Goal: Navigation & Orientation: Find specific page/section

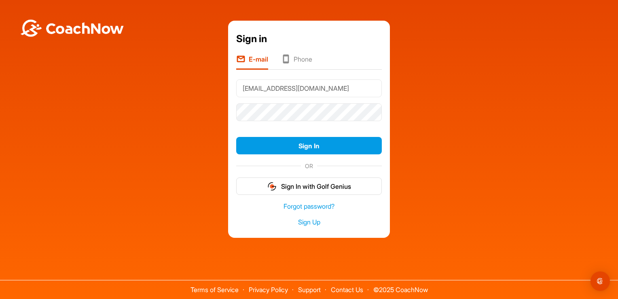
type input "[EMAIL_ADDRESS][DOMAIN_NAME]"
click at [236, 137] on button "Sign In" at bounding box center [309, 145] width 146 height 17
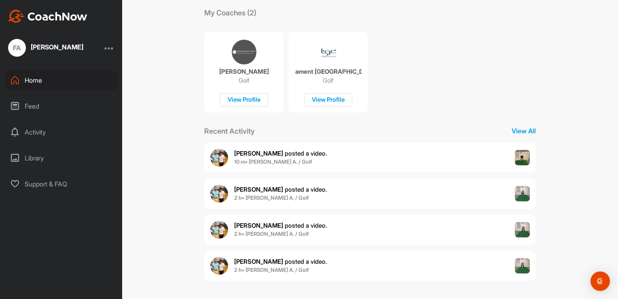
scroll to position [137, 0]
click at [520, 156] on img at bounding box center [522, 157] width 15 height 15
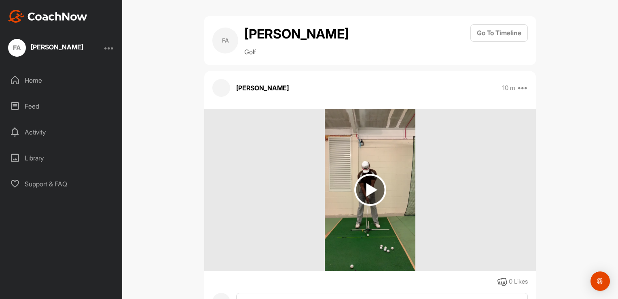
click at [375, 190] on img at bounding box center [370, 190] width 32 height 32
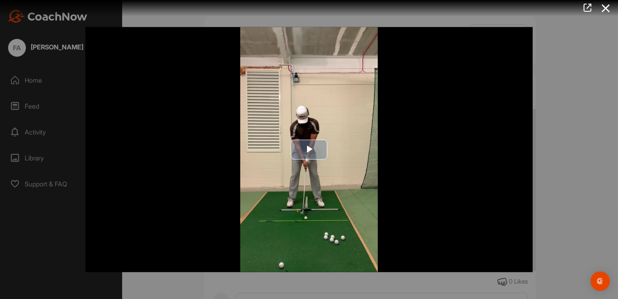
click at [309, 149] on span "Video Player" at bounding box center [309, 149] width 0 height 0
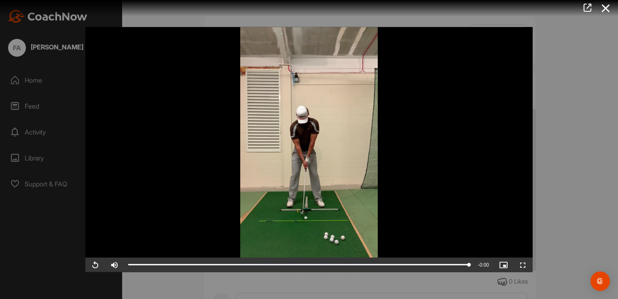
click at [7, 2] on div at bounding box center [306, 8] width 624 height 16
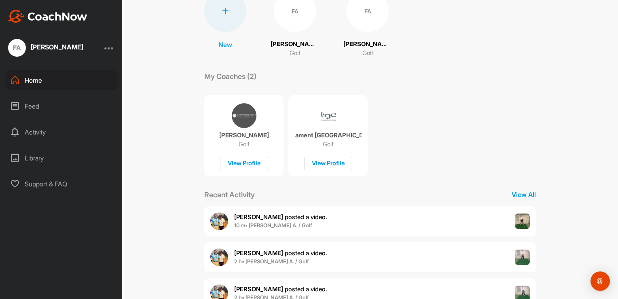
scroll to position [69, 0]
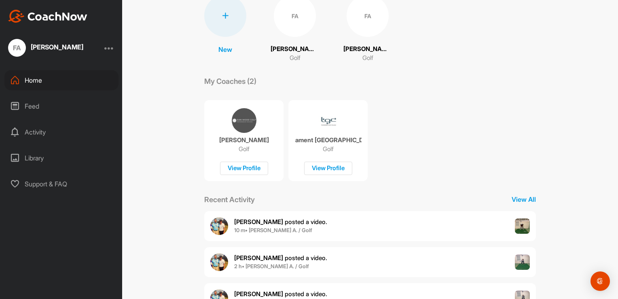
click at [312, 112] on div "Tournament Golf College Golf View Profile" at bounding box center [328, 140] width 79 height 81
